Goal: Transaction & Acquisition: Purchase product/service

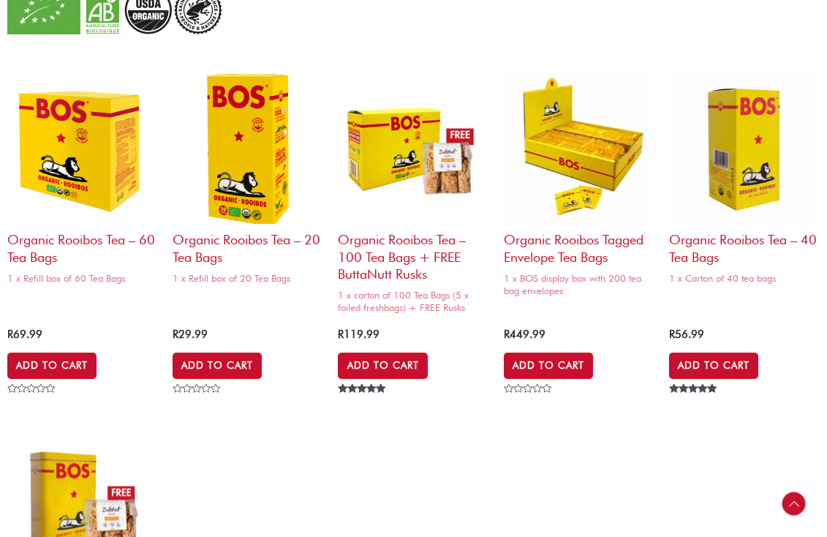
scroll to position [1440, 0]
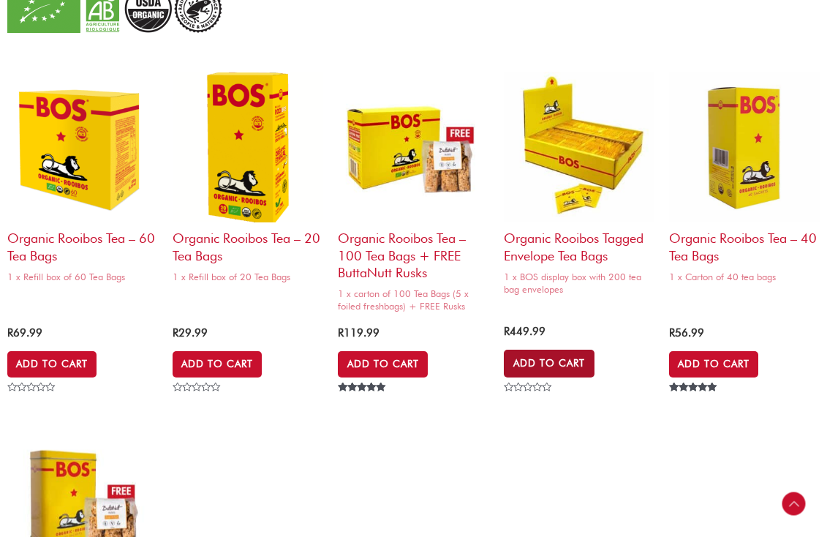
click at [544, 360] on link "Add to Cart" at bounding box center [549, 363] width 91 height 28
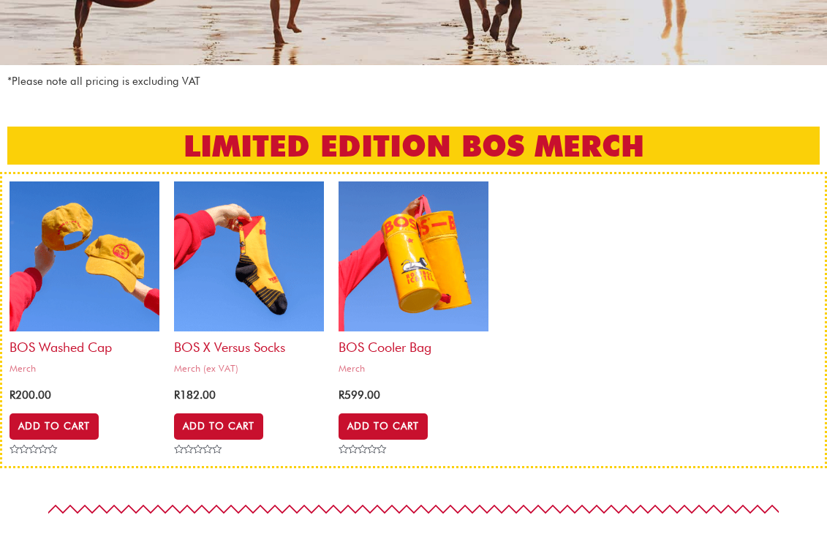
scroll to position [0, 0]
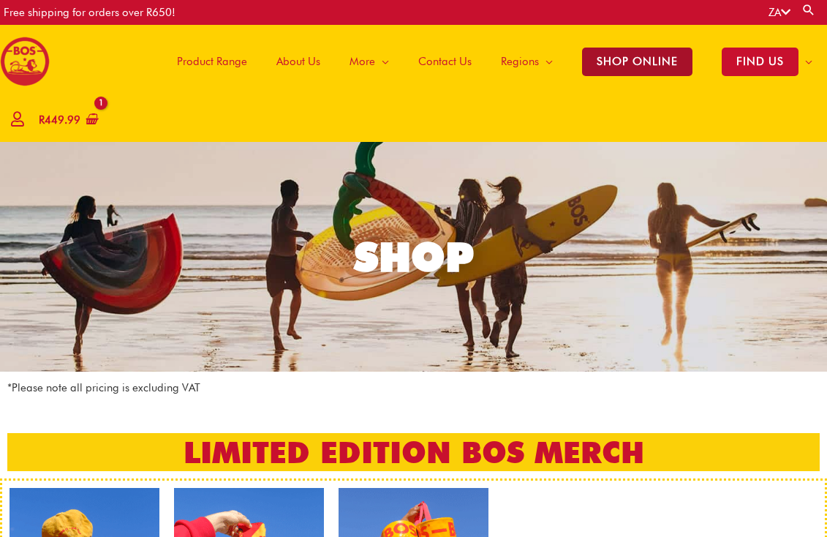
click at [641, 65] on span "SHOP ONLINE" at bounding box center [637, 62] width 110 height 29
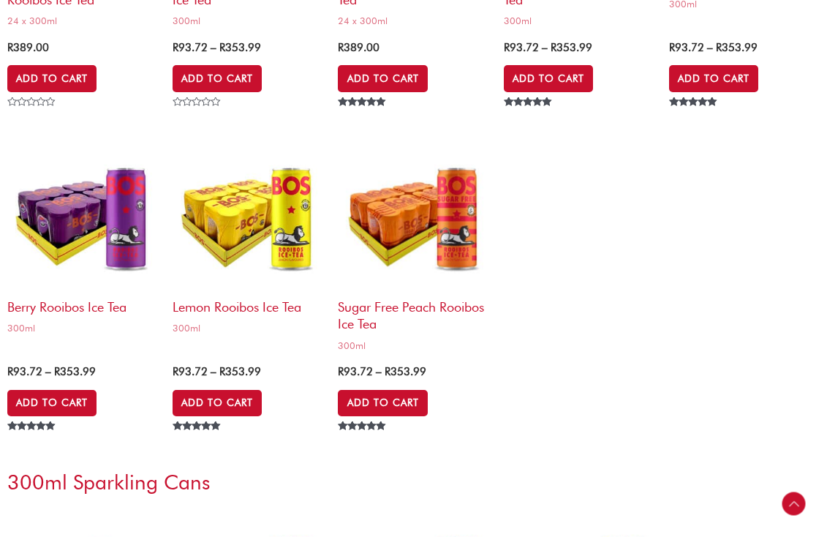
scroll to position [3905, 0]
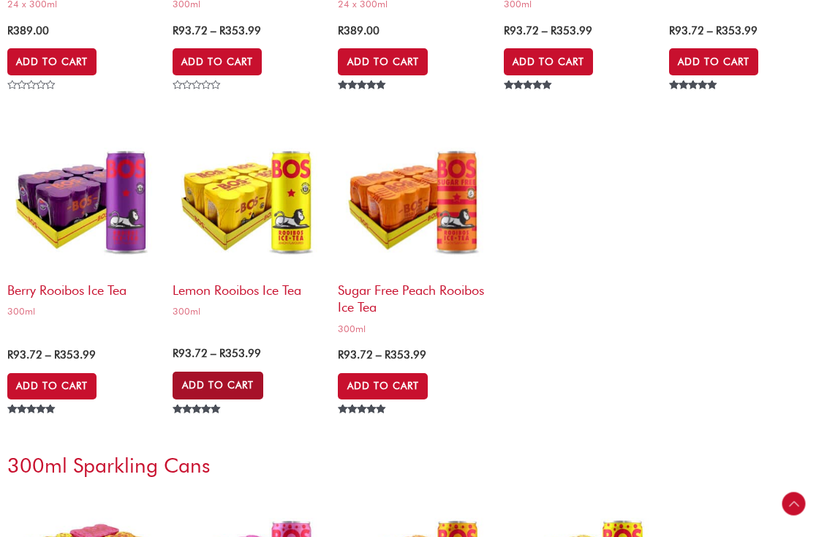
click at [213, 379] on link "Add to Cart" at bounding box center [218, 385] width 91 height 28
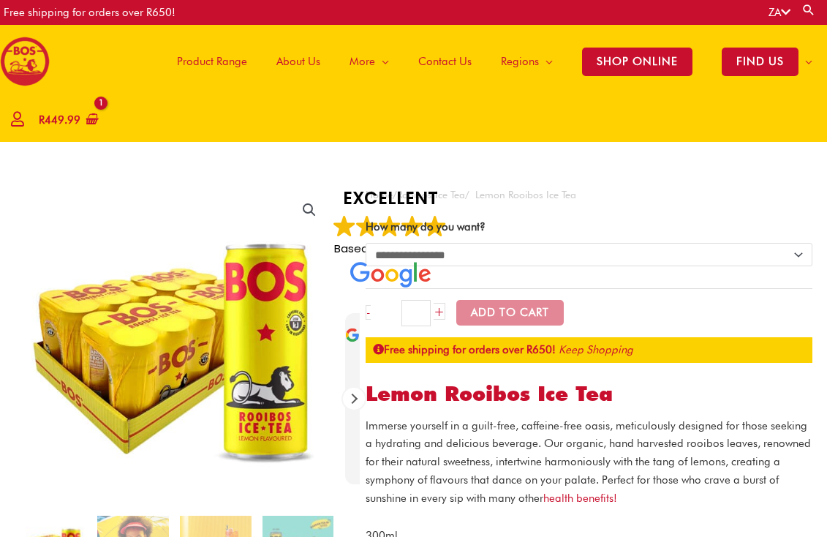
select select "**********"
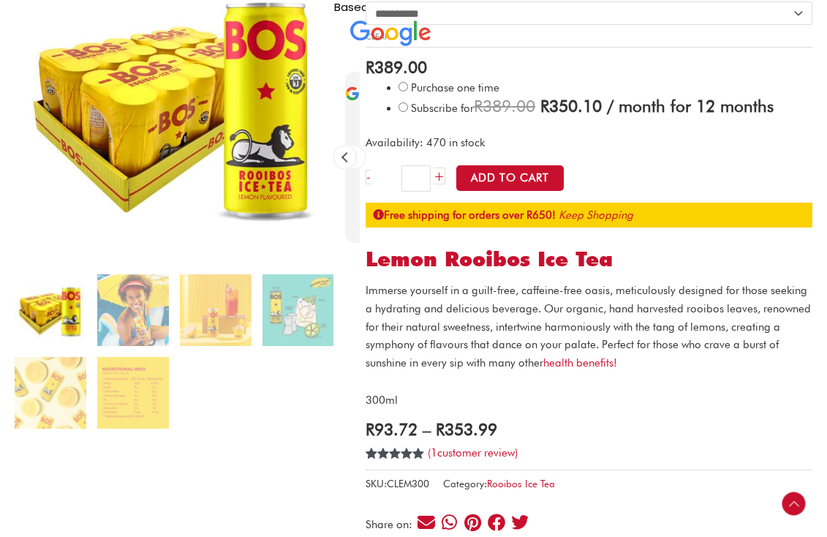
scroll to position [241, 0]
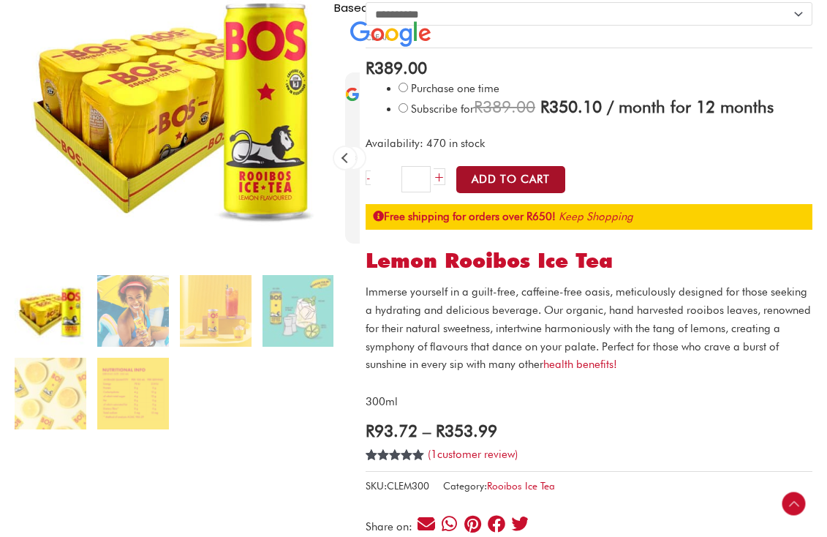
click at [516, 181] on button "Add to Cart" at bounding box center [510, 179] width 109 height 27
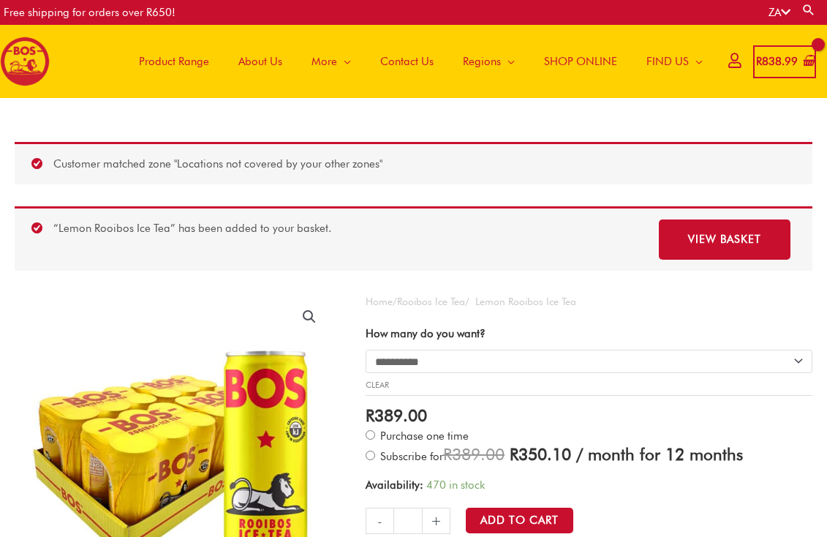
click at [563, 60] on span "SHOP ONLINE" at bounding box center [580, 61] width 73 height 44
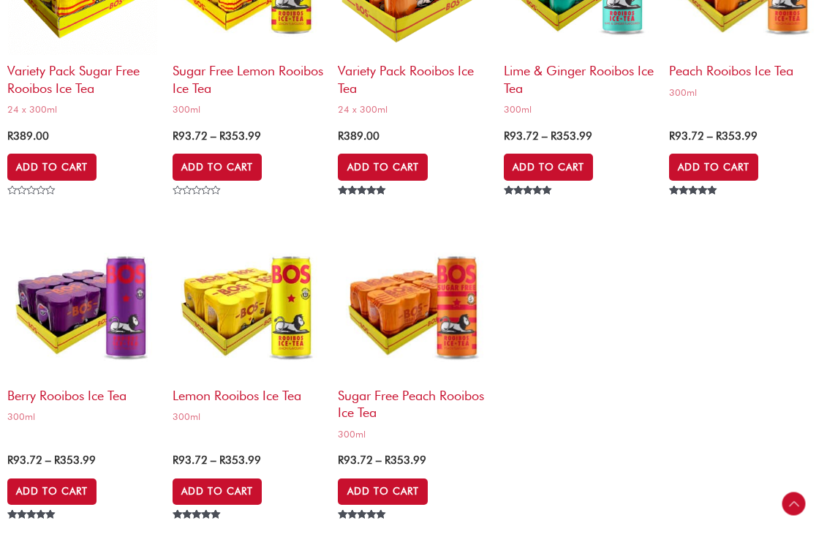
scroll to position [3837, 0]
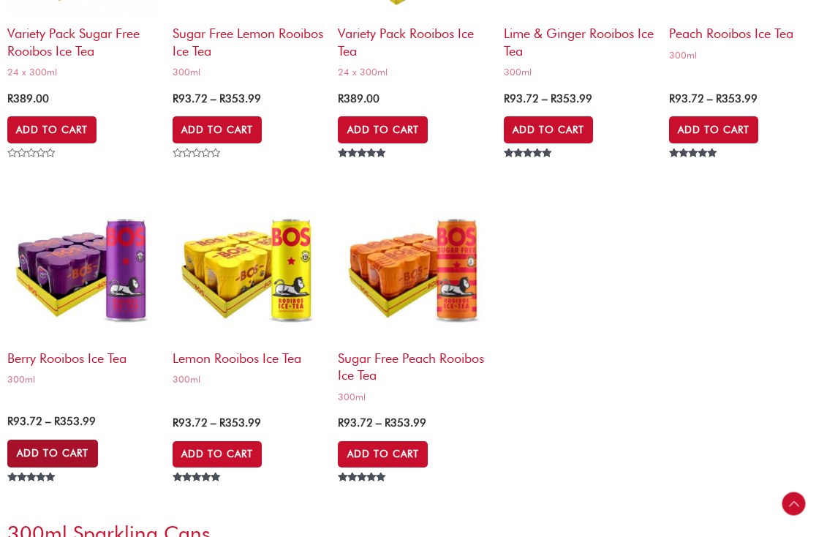
click at [40, 450] on link "Add to Cart" at bounding box center [52, 453] width 91 height 28
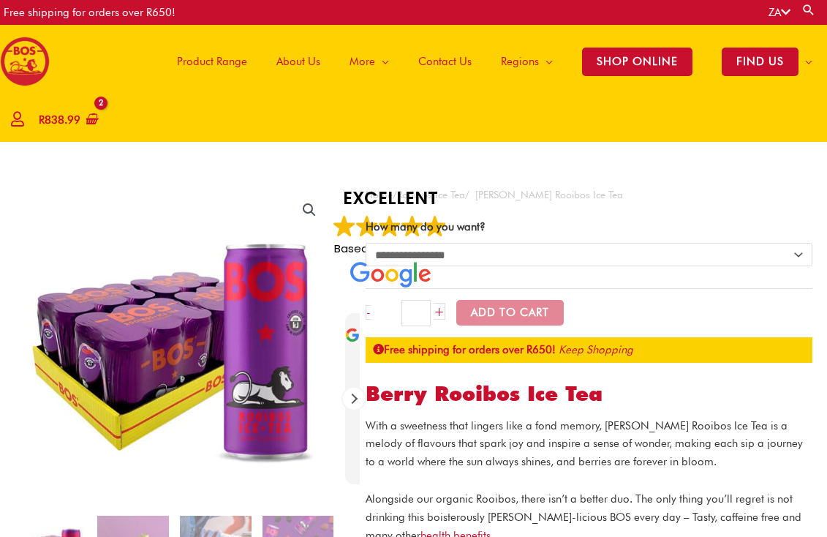
click at [688, 251] on select "**********" at bounding box center [589, 254] width 447 height 23
select select "**********"
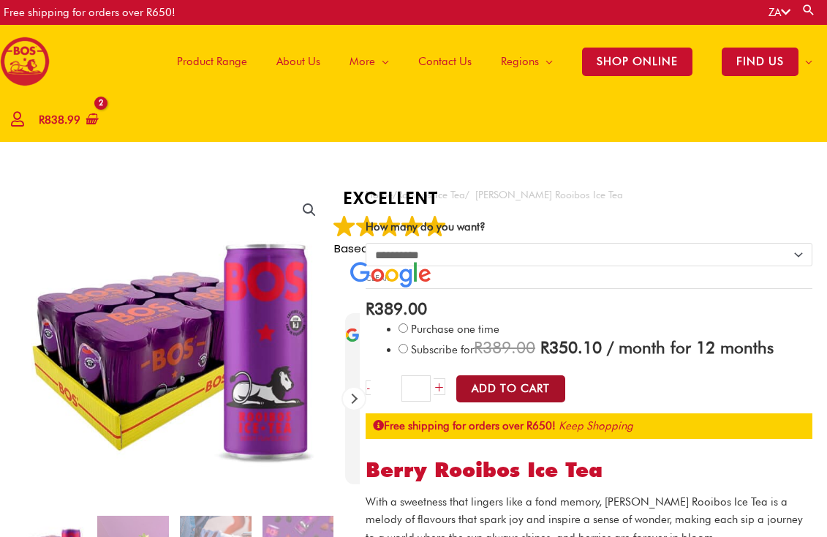
click at [516, 385] on button "Add to Cart" at bounding box center [510, 388] width 109 height 27
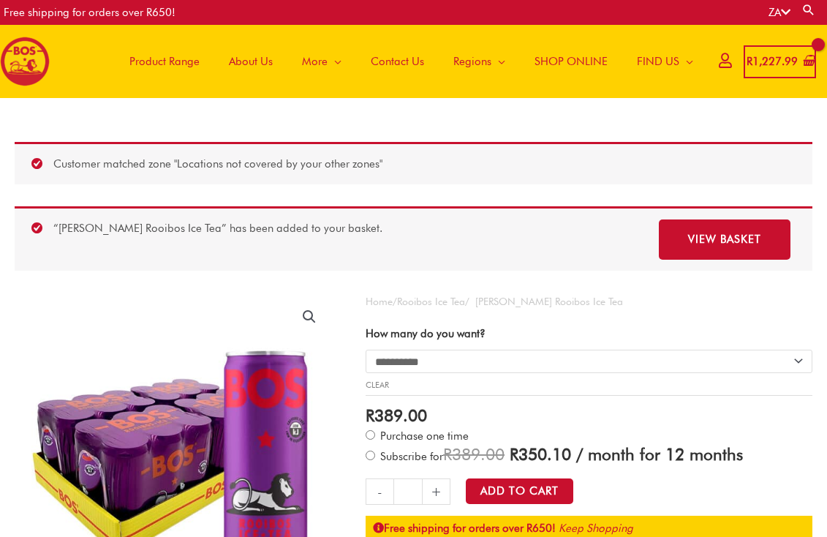
click at [573, 61] on span "SHOP ONLINE" at bounding box center [570, 61] width 73 height 44
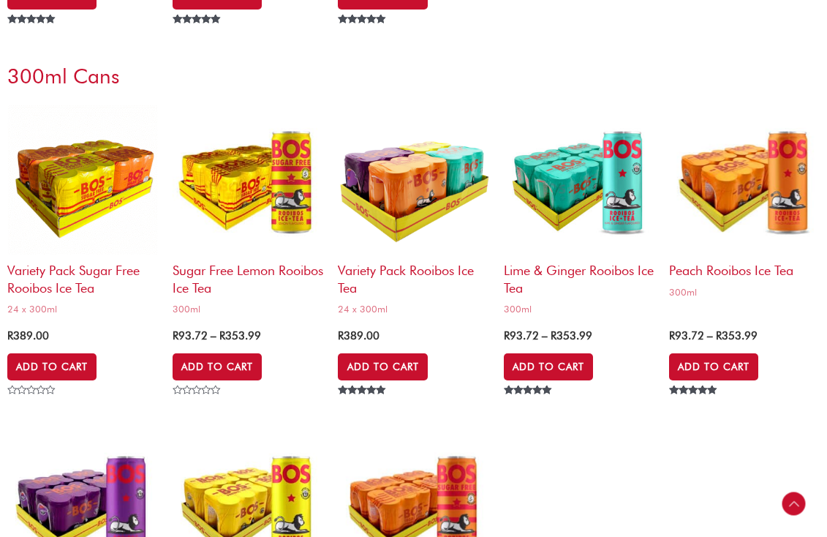
scroll to position [3601, 0]
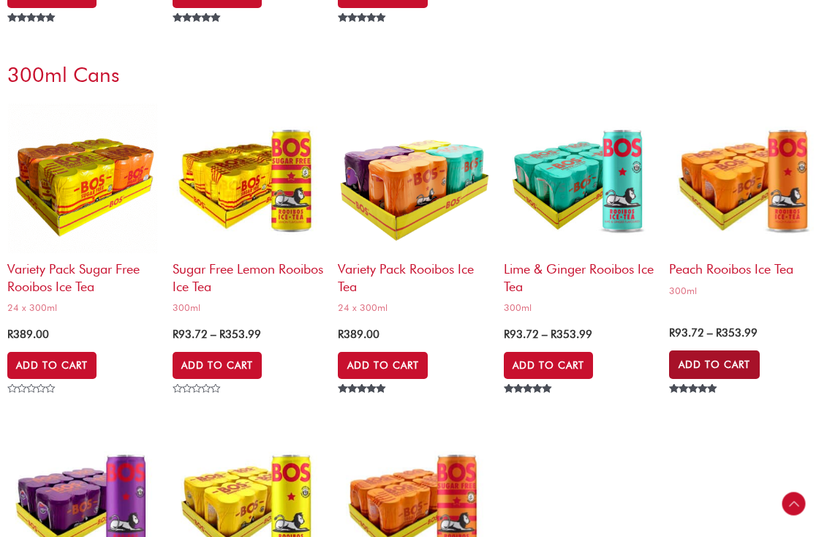
click at [735, 363] on link "Add to Cart" at bounding box center [714, 364] width 91 height 28
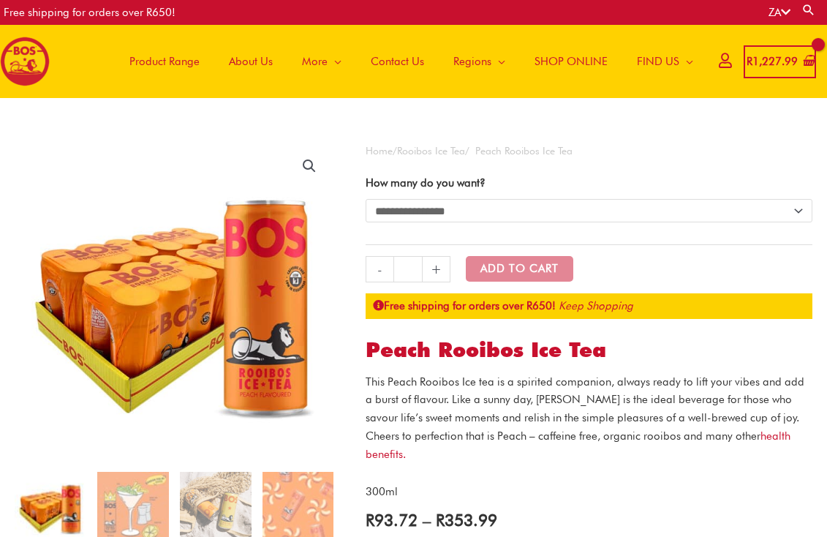
click at [695, 208] on select "**********" at bounding box center [589, 210] width 447 height 23
select select "**********"
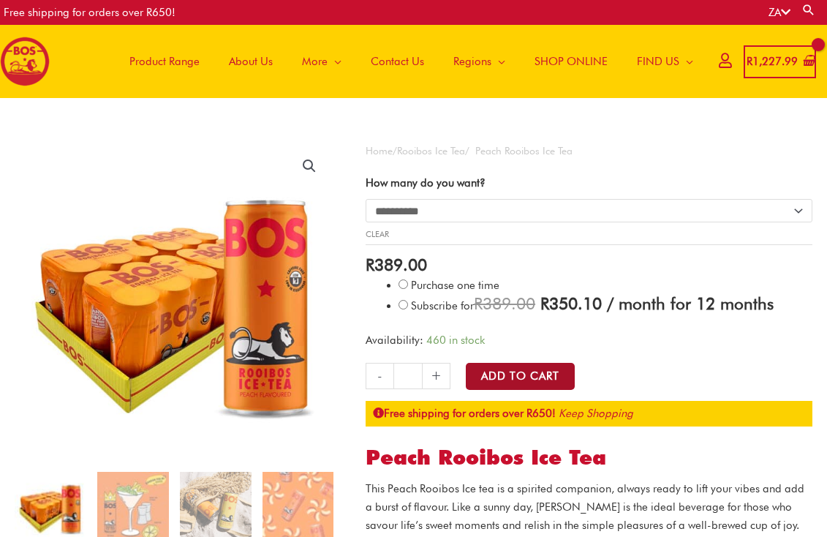
click at [521, 372] on button "Add to Cart" at bounding box center [520, 376] width 109 height 27
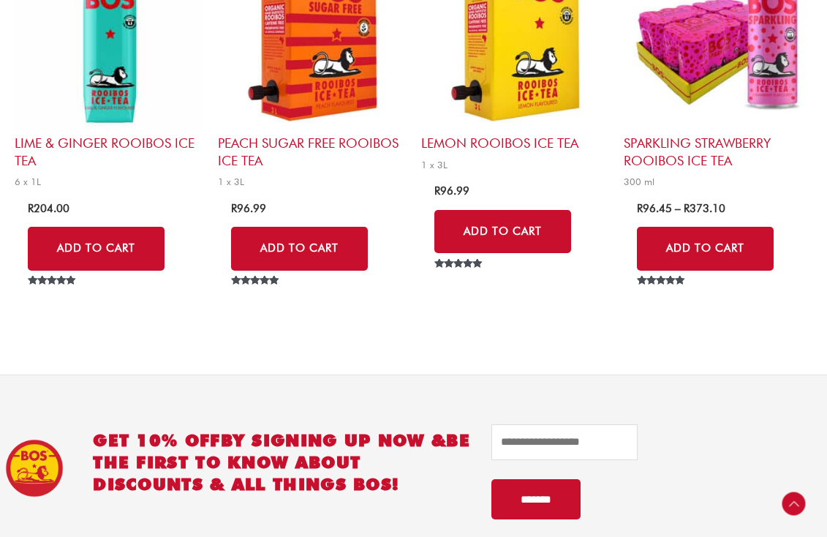
scroll to position [1719, 0]
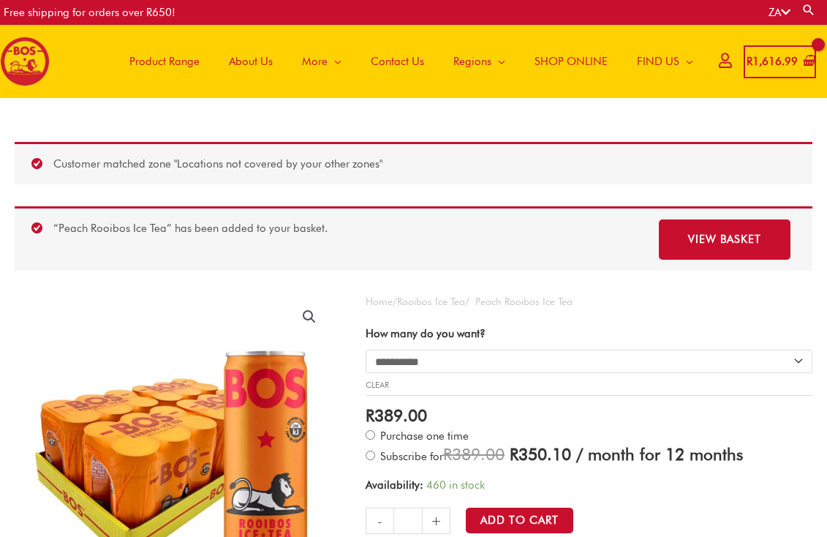
click at [572, 61] on span "SHOP ONLINE" at bounding box center [570, 61] width 73 height 44
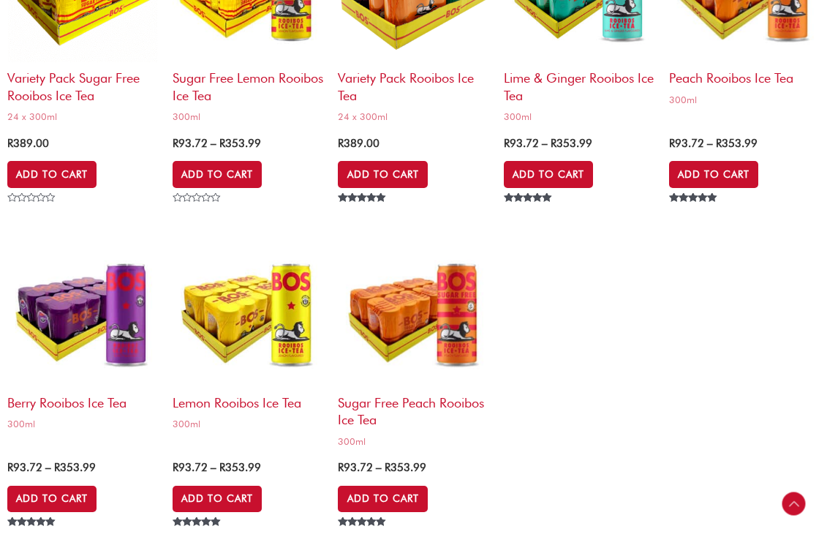
scroll to position [3794, 0]
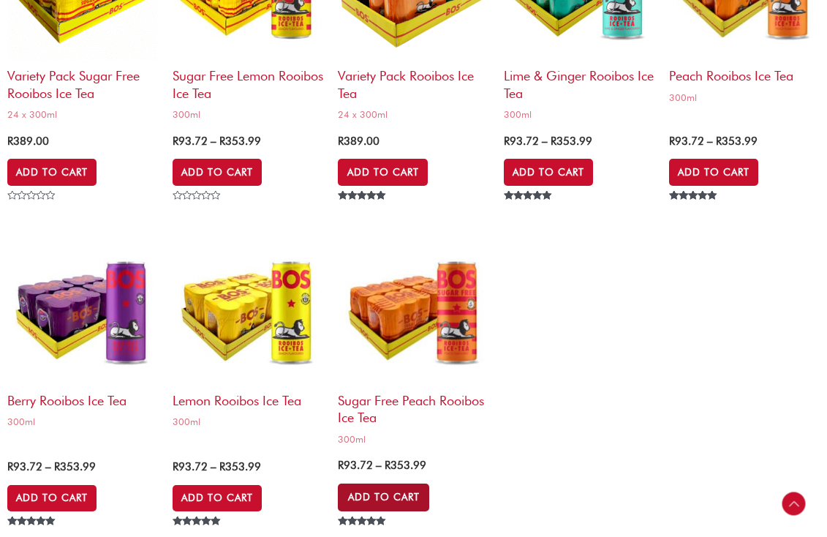
click at [385, 491] on link "Add to Cart" at bounding box center [383, 497] width 91 height 28
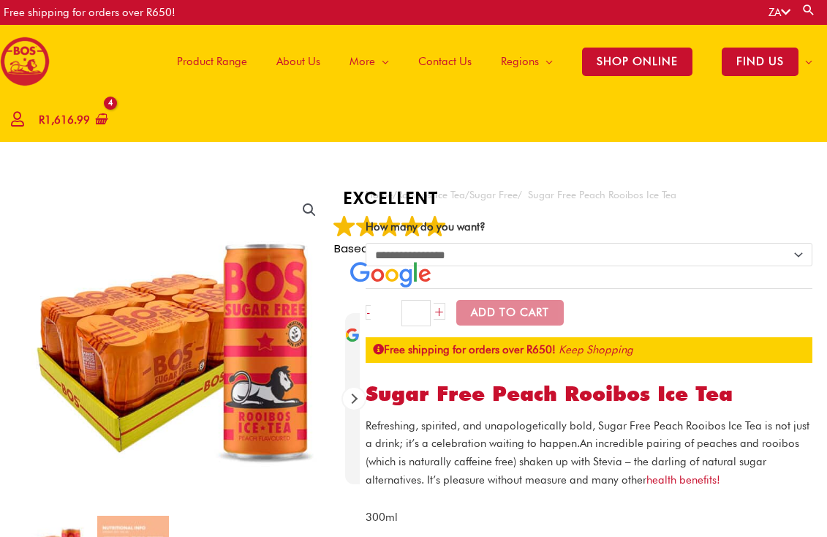
click at [651, 260] on select "**********" at bounding box center [589, 254] width 447 height 23
select select "**********"
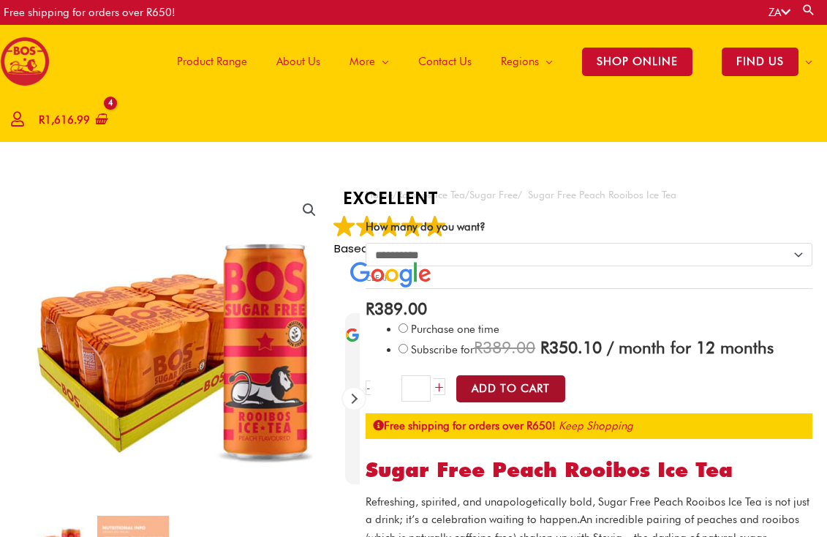
click at [510, 397] on button "Add to Cart" at bounding box center [510, 388] width 109 height 27
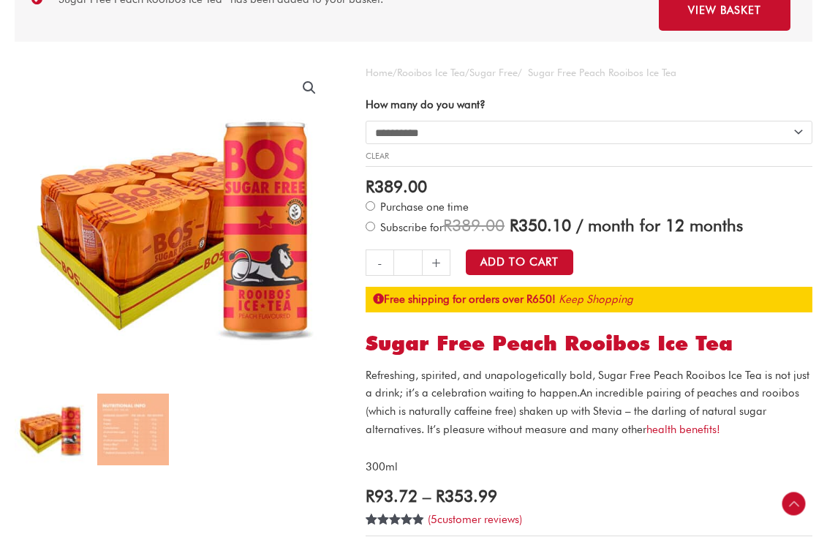
scroll to position [230, 0]
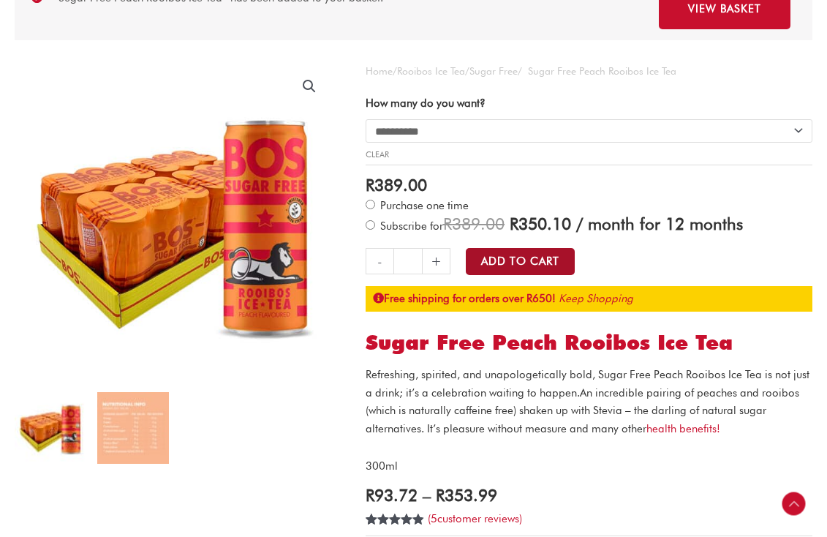
click at [508, 262] on button "Add to Cart" at bounding box center [520, 261] width 109 height 27
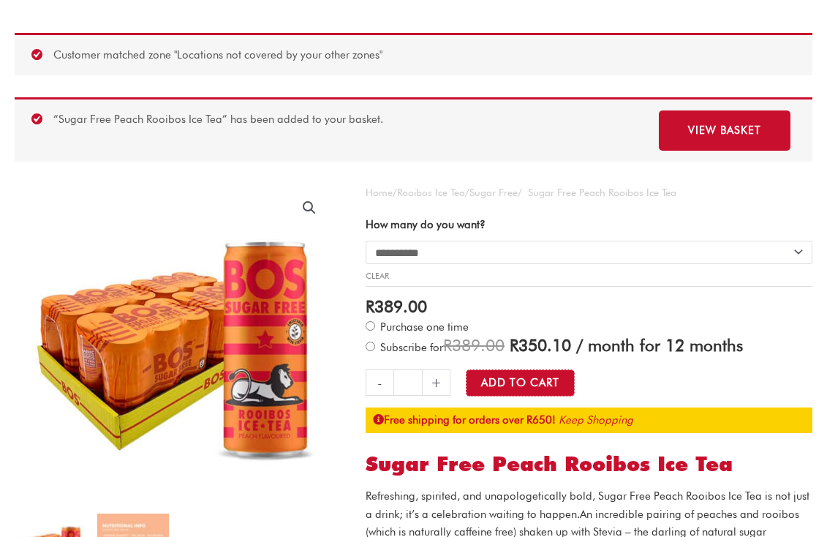
scroll to position [0, 0]
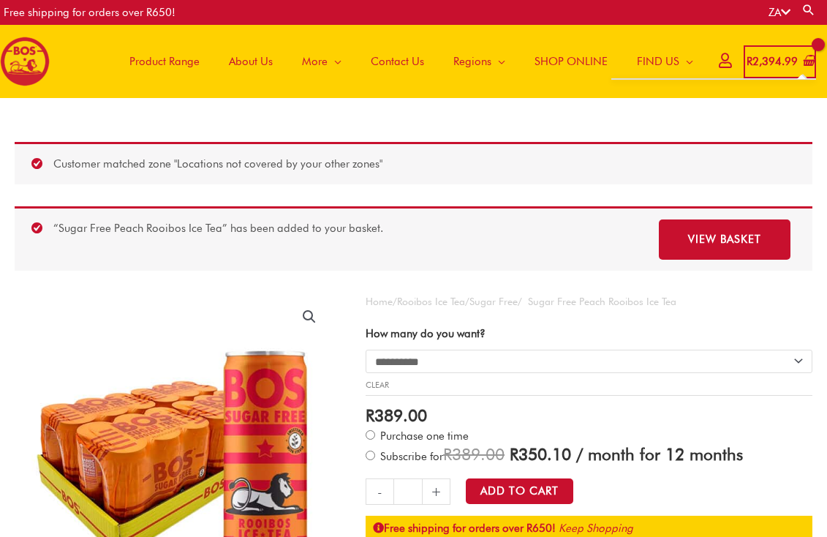
click at [789, 60] on bdi "R 2,394.99" at bounding box center [771, 61] width 51 height 13
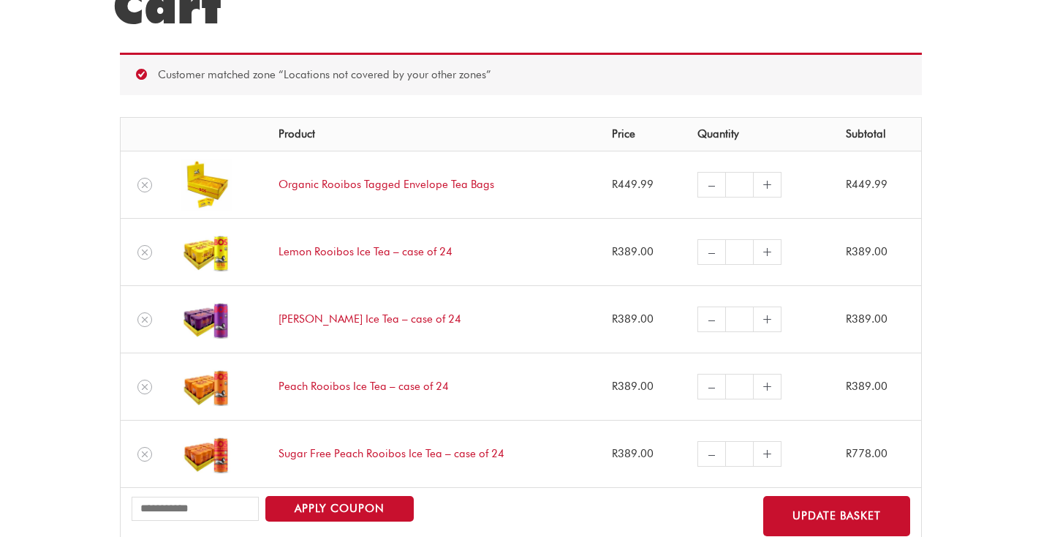
scroll to position [167, 0]
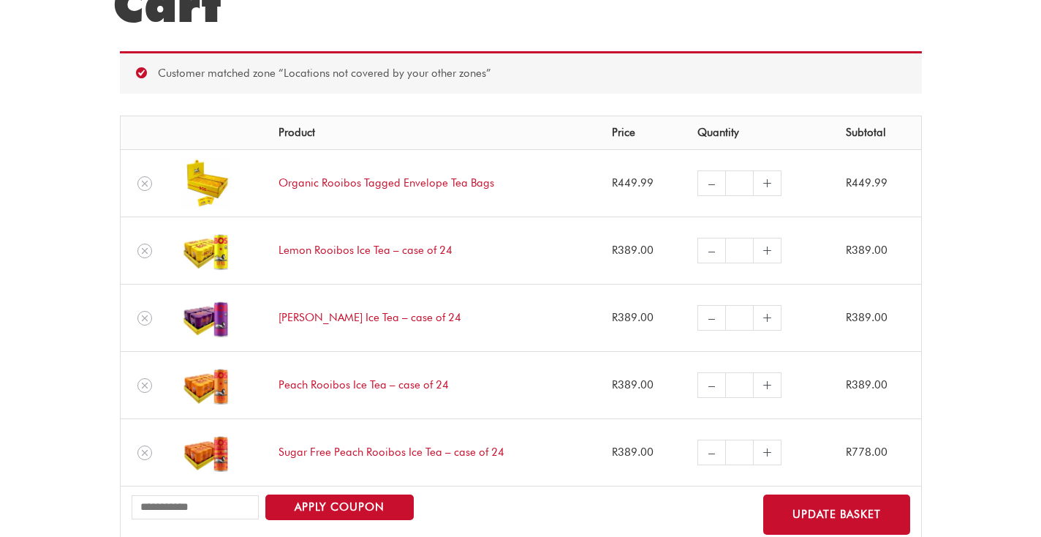
click at [707, 454] on link "–" at bounding box center [711, 452] width 28 height 26
click at [705, 451] on link "–" at bounding box center [711, 452] width 28 height 26
click at [738, 454] on input "*" at bounding box center [739, 452] width 29 height 26
type input "*"
click at [741, 387] on input "*" at bounding box center [739, 385] width 29 height 26
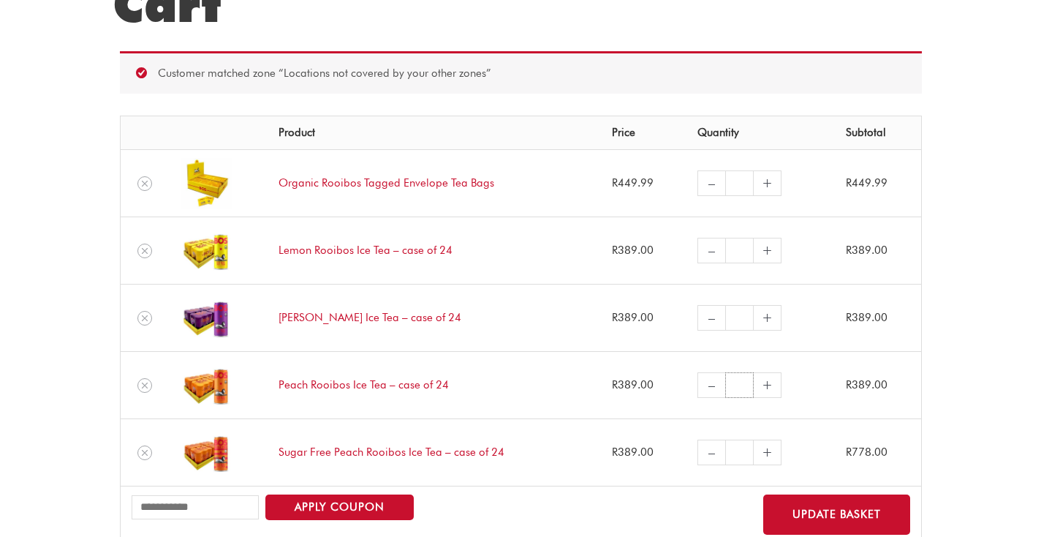
type input "*"
click at [740, 319] on input "*" at bounding box center [739, 318] width 29 height 26
type input "*"
click at [740, 252] on input "*" at bounding box center [739, 251] width 29 height 26
type input "*"
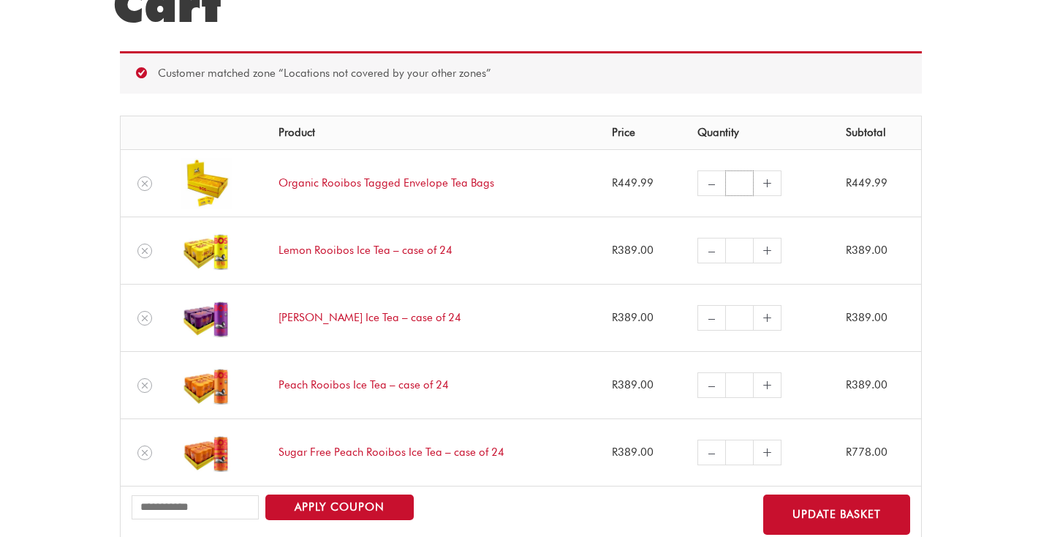
click at [738, 186] on input "*" at bounding box center [739, 183] width 29 height 26
type input "*"
click at [839, 509] on button "Update basket" at bounding box center [836, 514] width 147 height 40
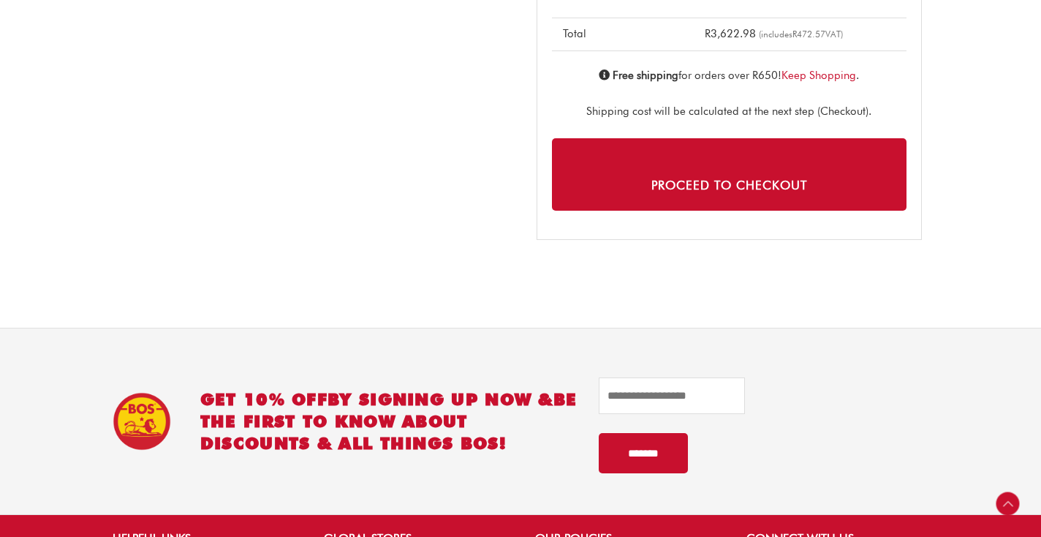
scroll to position [994, 0]
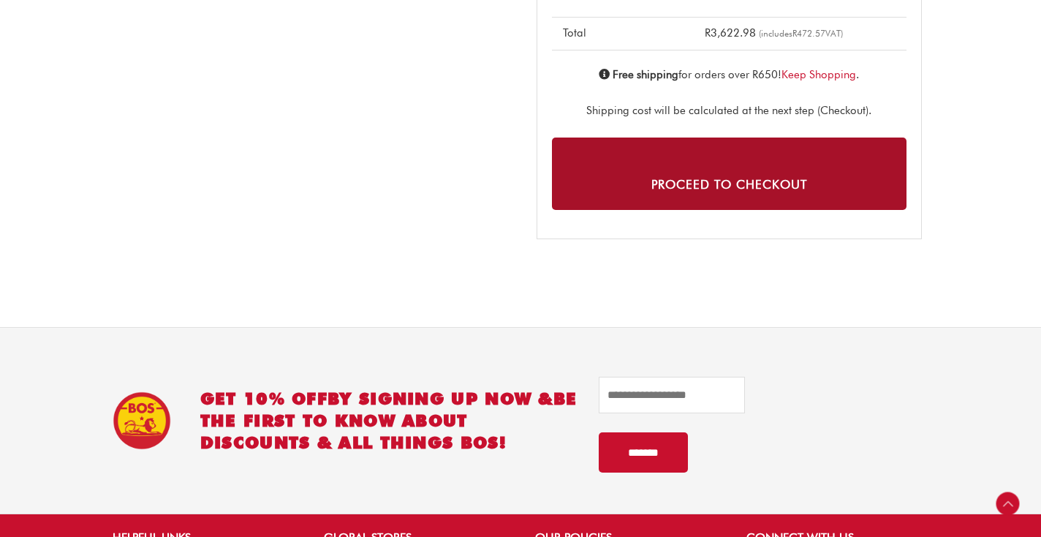
click at [733, 175] on link "Proceed to checkout" at bounding box center [729, 173] width 355 height 72
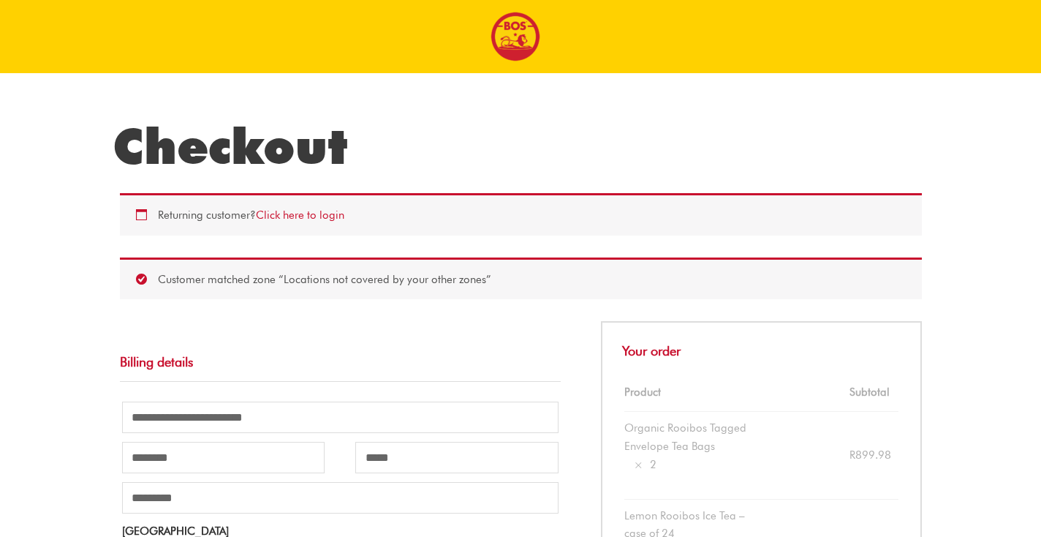
select select "**"
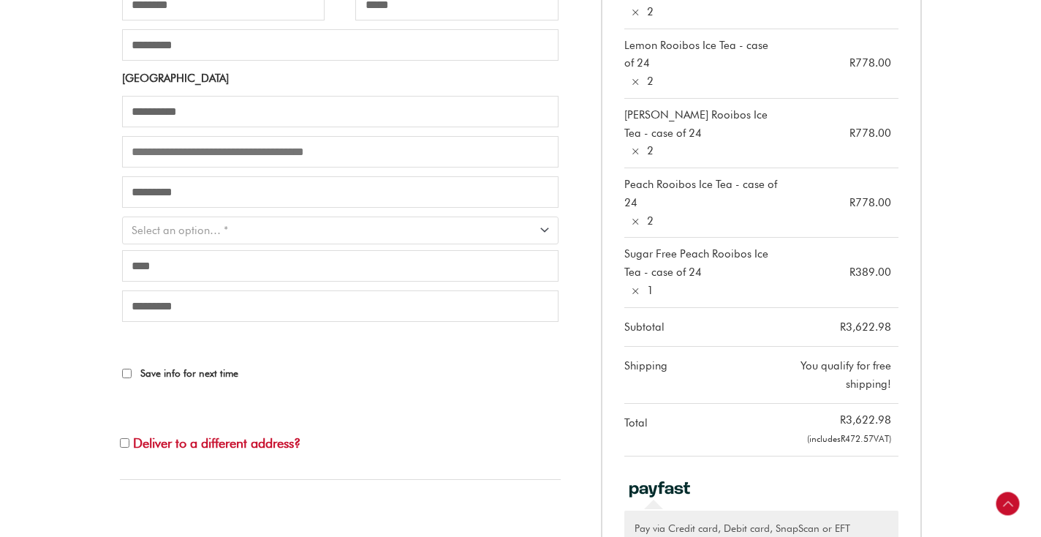
scroll to position [497, 0]
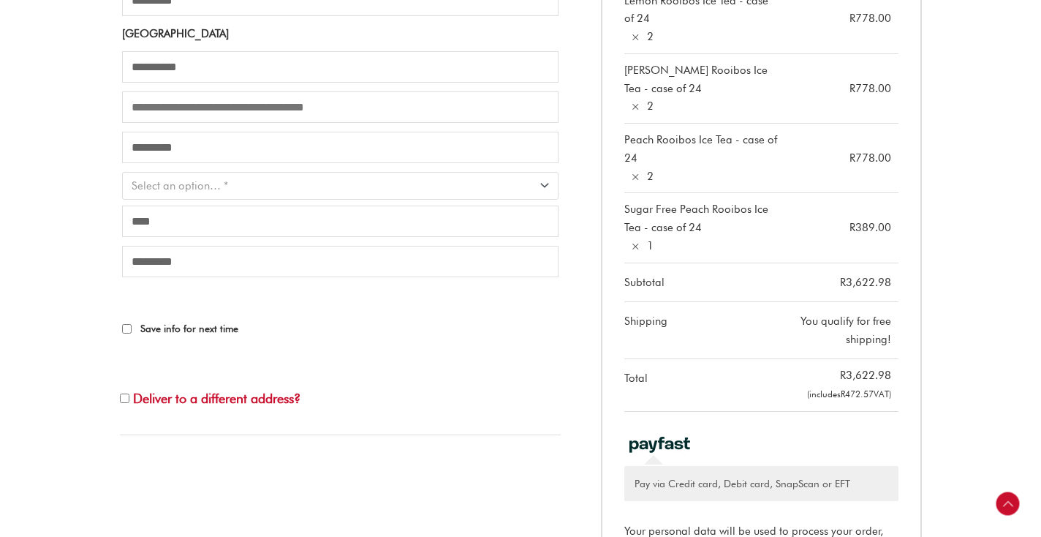
click at [536, 197] on span "Select an option… *" at bounding box center [340, 185] width 436 height 27
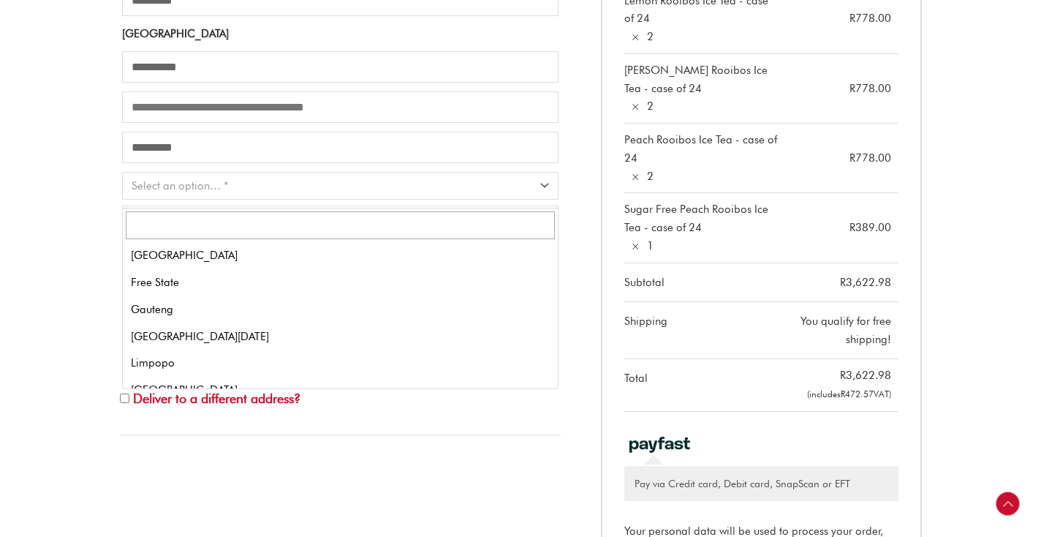
scroll to position [96, 0]
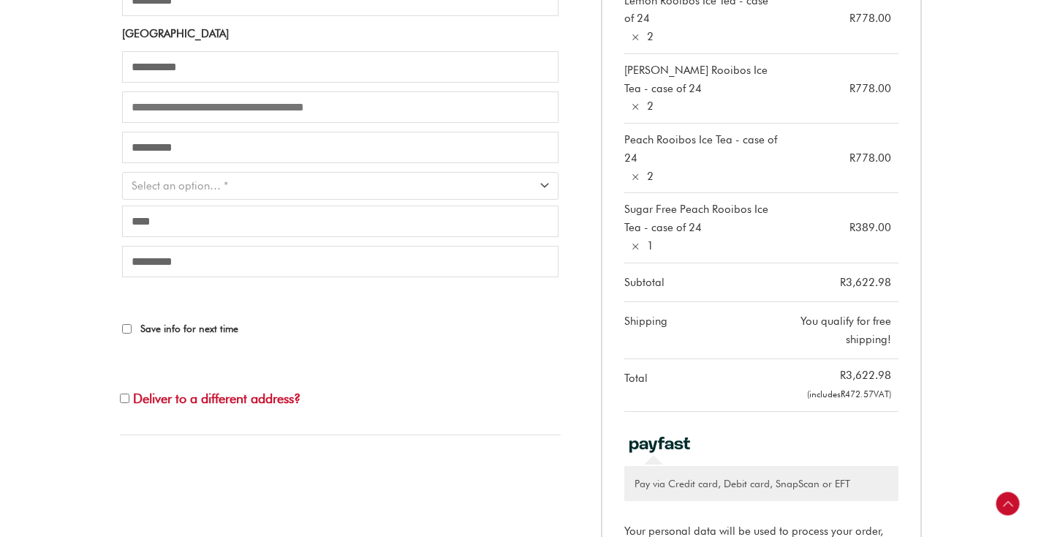
click at [519, 192] on span "Select an option… *" at bounding box center [334, 185] width 404 height 15
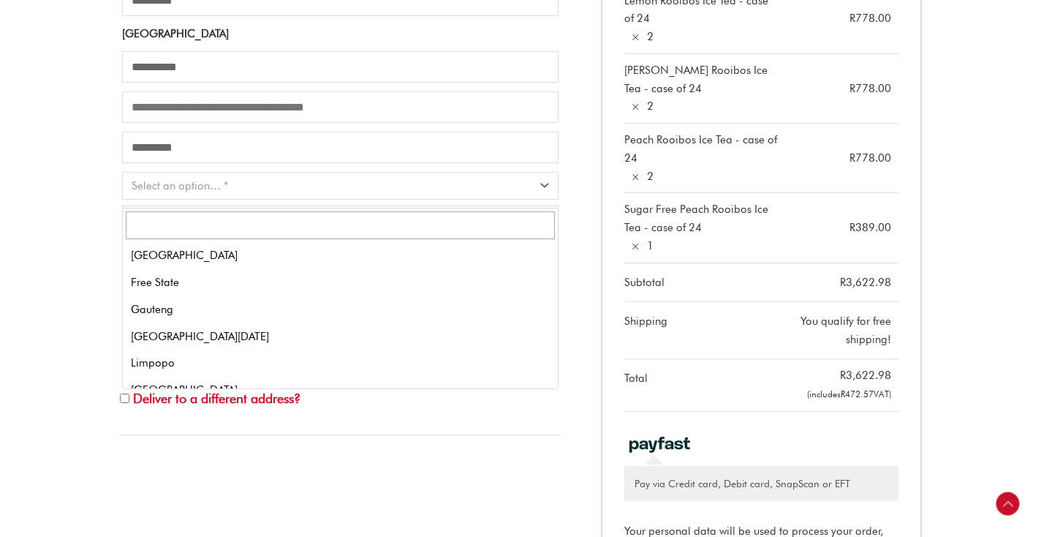
click at [208, 192] on span "Select an option… *" at bounding box center [180, 185] width 97 height 13
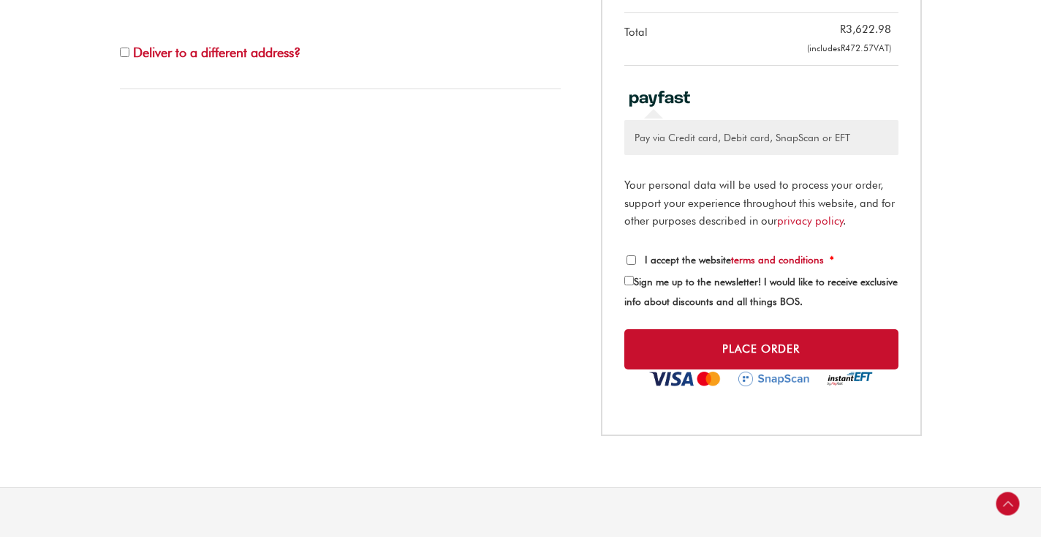
scroll to position [844, 0]
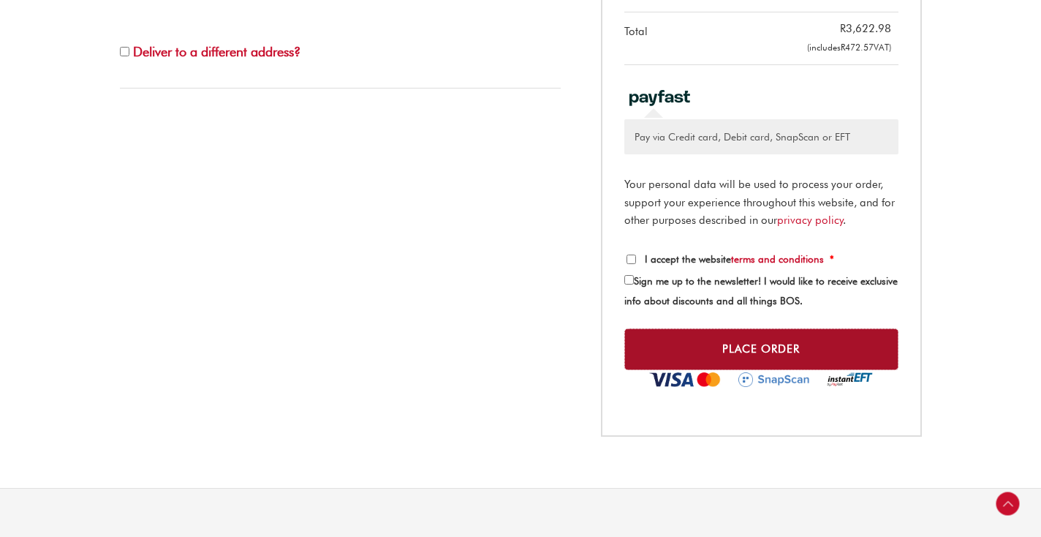
click at [754, 352] on button "Place order" at bounding box center [761, 349] width 274 height 42
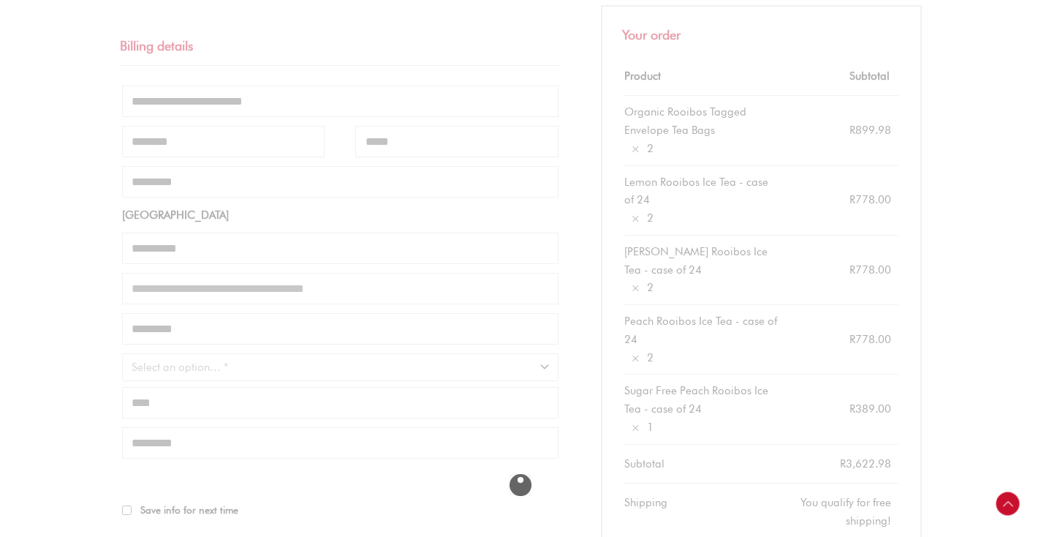
scroll to position [317, 0]
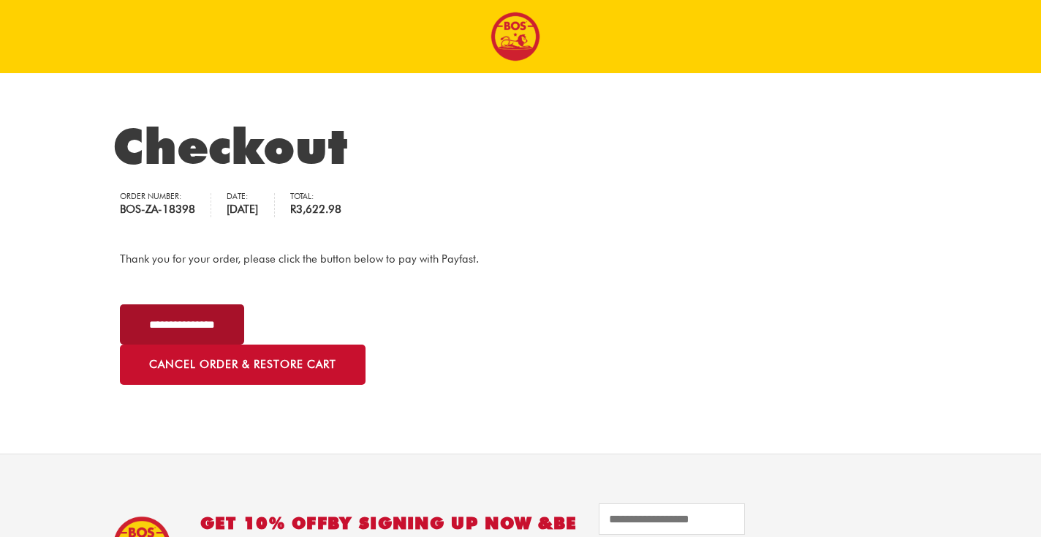
click at [194, 319] on input "**********" at bounding box center [182, 324] width 124 height 40
